Goal: Task Accomplishment & Management: Manage account settings

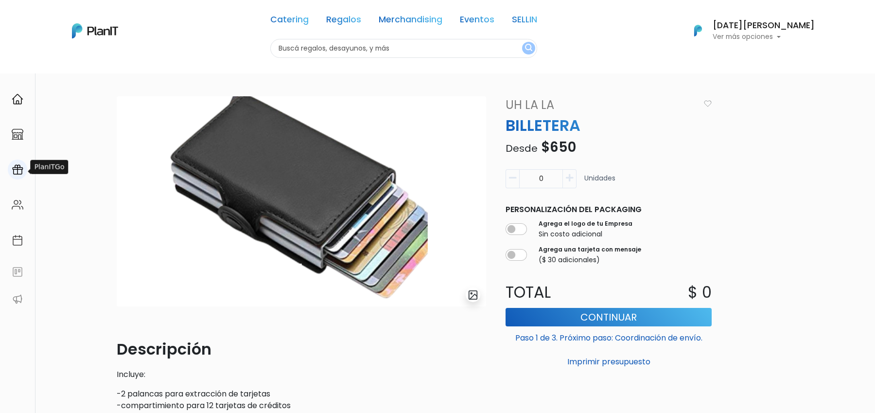
click at [16, 166] on img at bounding box center [18, 170] width 12 height 12
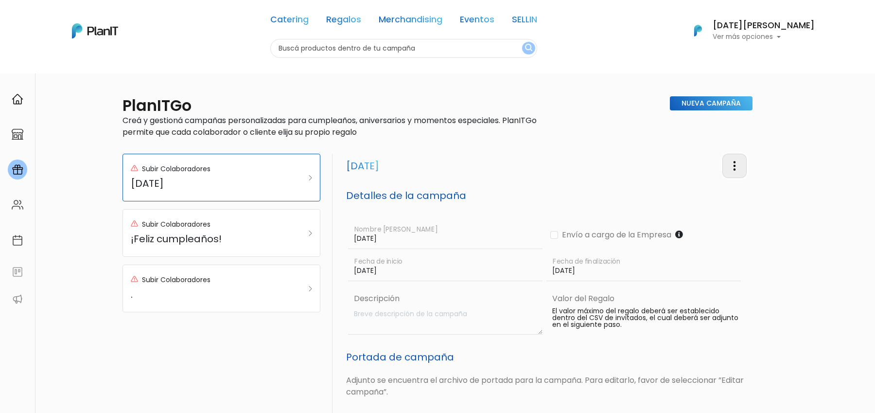
click at [735, 163] on img "button" at bounding box center [735, 166] width 12 height 12
click at [707, 191] on link "Editar Campaña" at bounding box center [703, 193] width 88 height 21
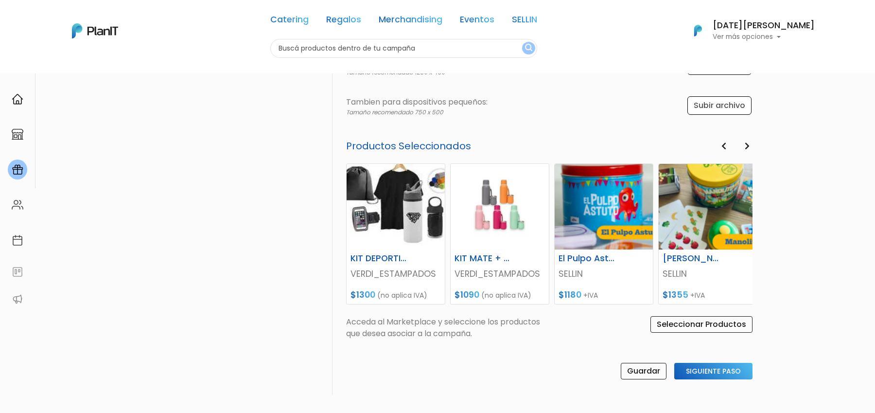
scroll to position [286, 0]
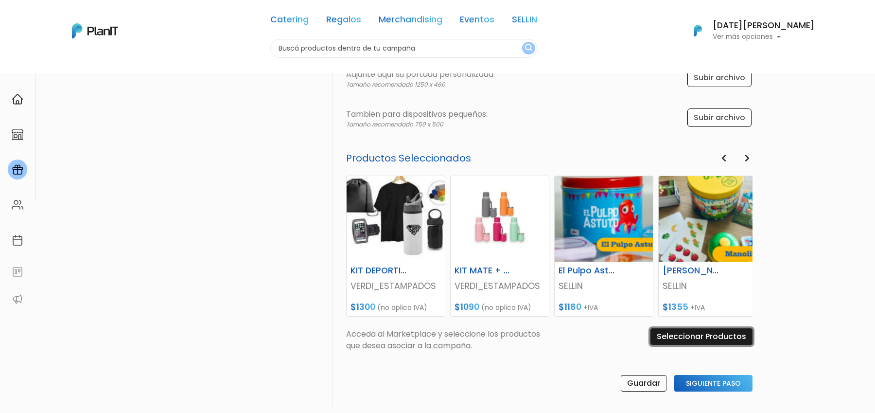
click at [708, 333] on input "Seleccionar Productos" at bounding box center [701, 336] width 102 height 17
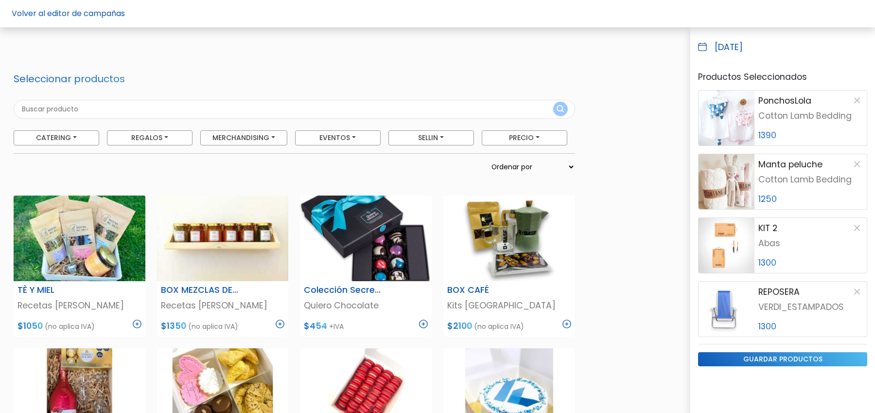
click at [264, 106] on input "text" at bounding box center [294, 109] width 561 height 19
type input "billetera"
click at [553, 102] on button "submit" at bounding box center [560, 109] width 15 height 15
